Goal: Task Accomplishment & Management: Use online tool/utility

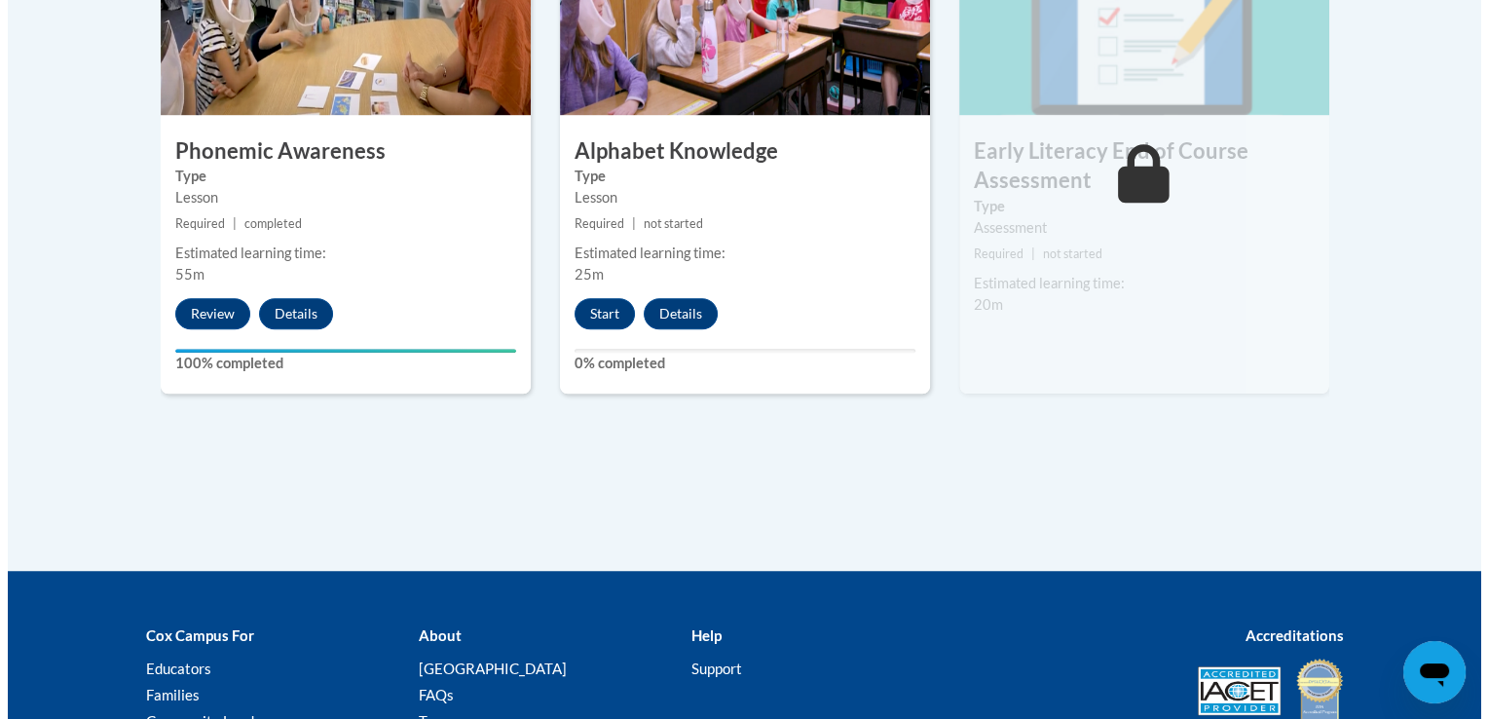
scroll to position [1304, 0]
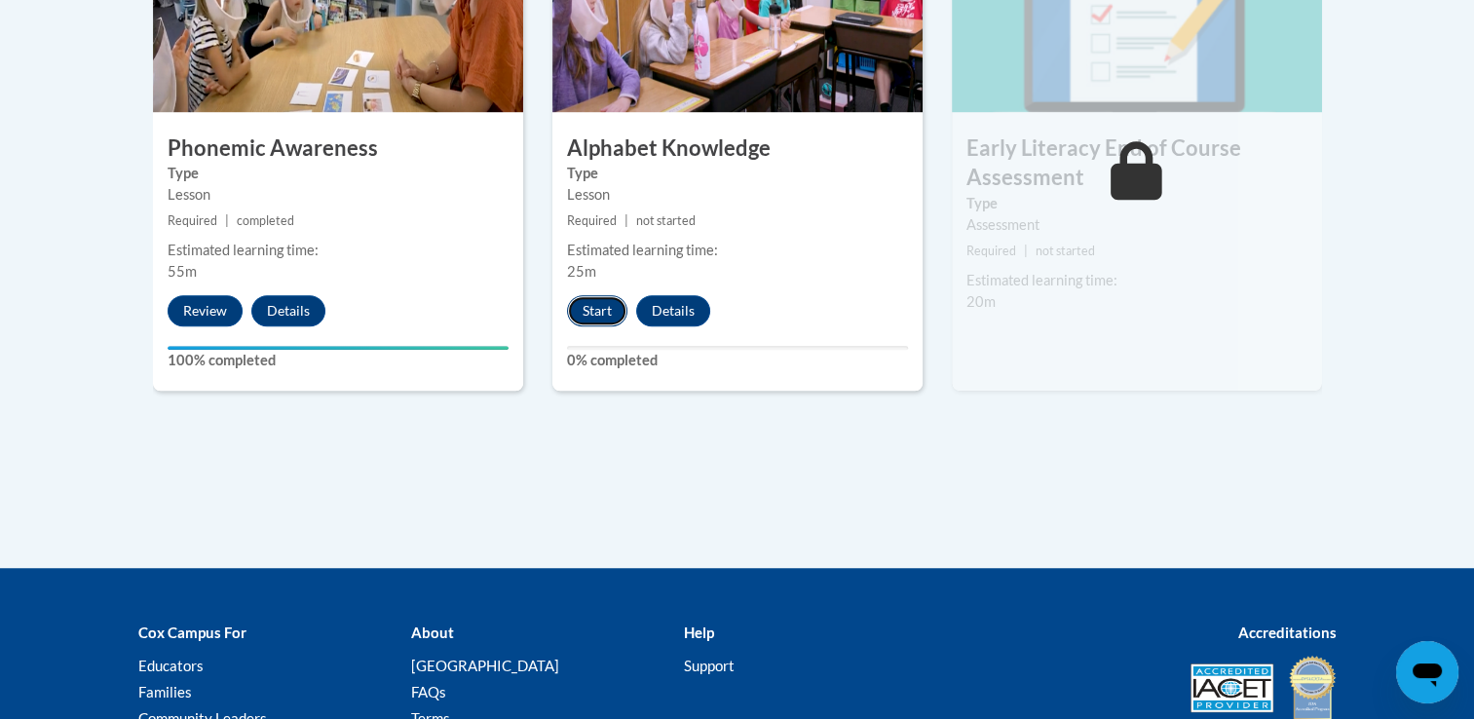
click at [576, 302] on button "Start" at bounding box center [597, 310] width 60 height 31
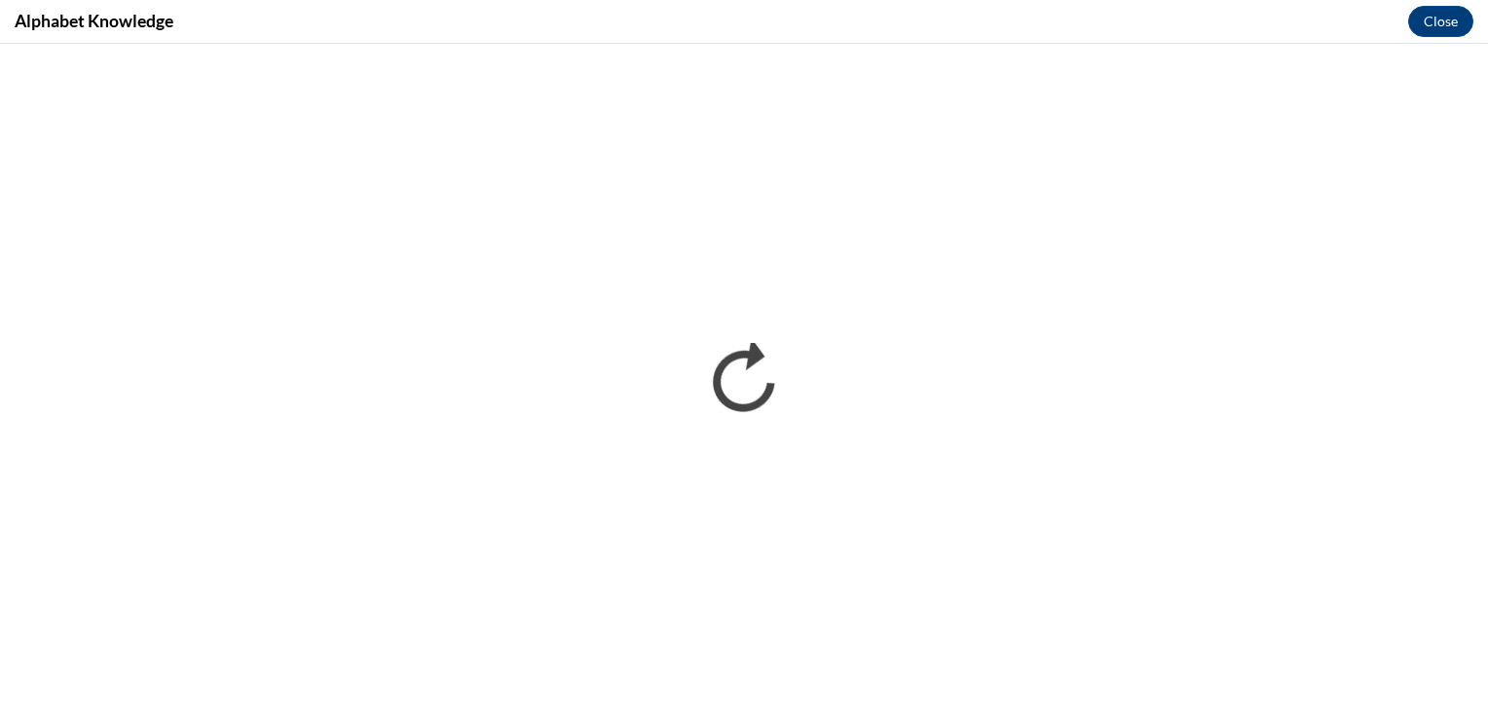
scroll to position [0, 0]
